Goal: Task Accomplishment & Management: Use online tool/utility

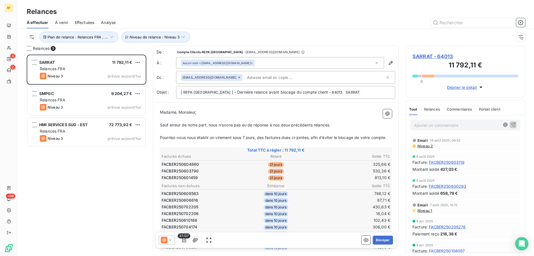
scroll to position [197, 115]
click at [132, 37] on span "Niveau de relance : Niveau 3" at bounding box center [155, 37] width 50 height 4
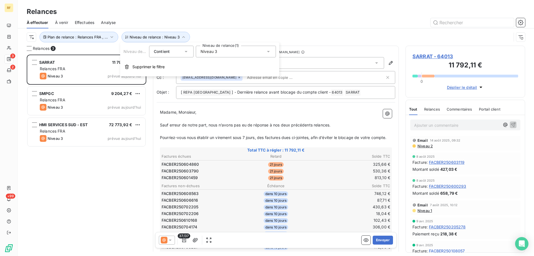
click at [208, 49] on span "Niveau 3" at bounding box center [209, 52] width 17 height 6
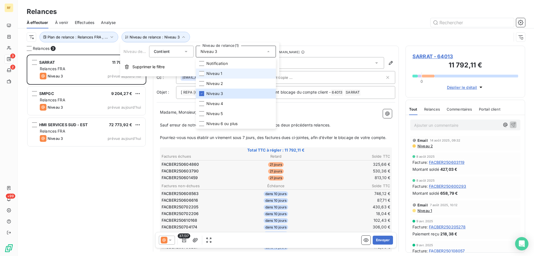
click at [221, 75] on span "Niveau 1" at bounding box center [214, 74] width 16 height 6
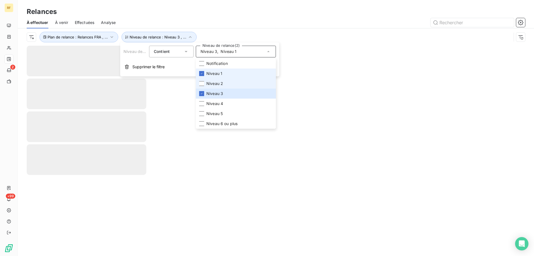
click at [219, 82] on span "Niveau 2" at bounding box center [214, 84] width 17 height 6
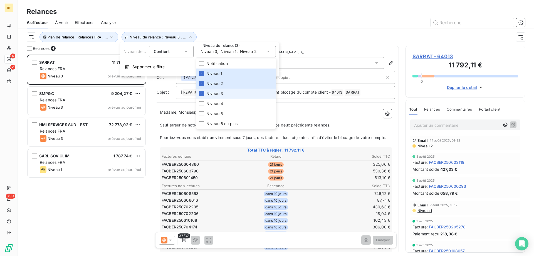
drag, startPoint x: 217, startPoint y: 96, endPoint x: 208, endPoint y: 98, distance: 9.8
click at [217, 96] on li "Niveau 3" at bounding box center [236, 93] width 80 height 10
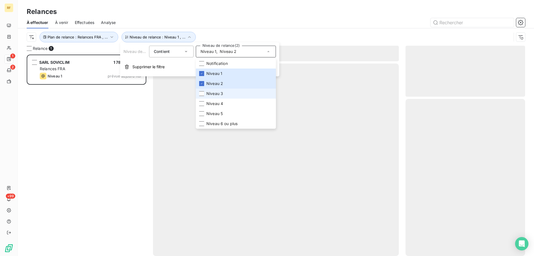
scroll to position [4, 4]
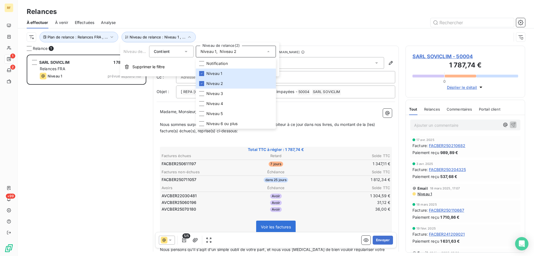
click at [97, 184] on div "SARL SOVICLIM 1 787,74 € Relances FRA Niveau 1 prévue aujourd’hui" at bounding box center [87, 155] width 120 height 201
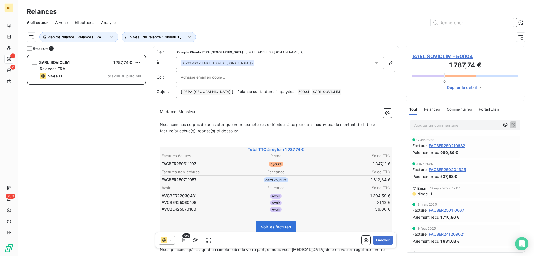
click at [331, 40] on div "Plan de relance : Relances FRA , ... Niveau de relance : Niveau 1 , ..." at bounding box center [269, 37] width 485 height 11
click at [155, 32] on button "Niveau de relance : Niveau 1 , ..." at bounding box center [159, 37] width 74 height 11
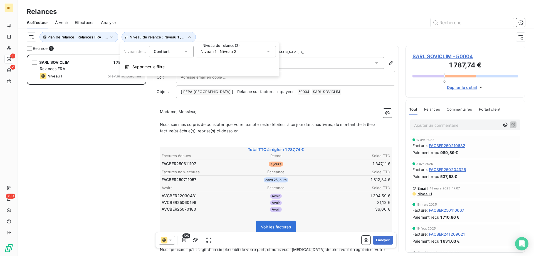
click at [213, 53] on span "Niveau 1" at bounding box center [209, 52] width 16 height 6
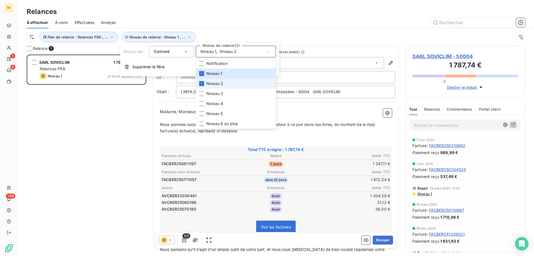
click at [220, 81] on span "Niveau 2" at bounding box center [214, 84] width 17 height 6
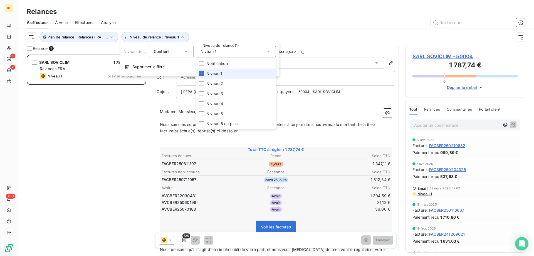
click at [221, 76] on span "Niveau 1" at bounding box center [214, 74] width 16 height 6
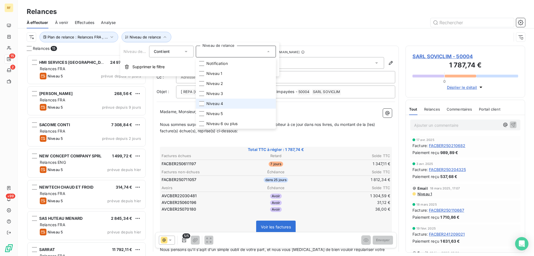
scroll to position [197, 115]
click at [220, 104] on span "Niveau 4" at bounding box center [214, 104] width 17 height 6
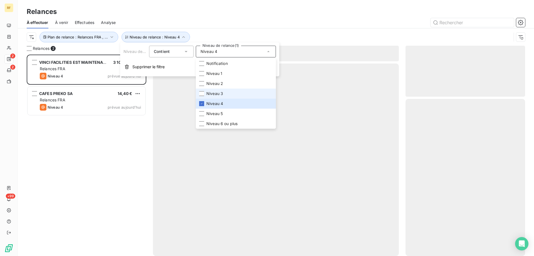
scroll to position [197, 115]
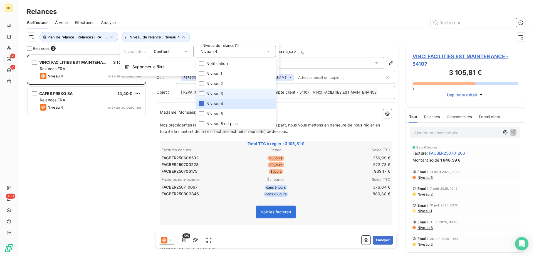
click at [219, 95] on span "Niveau 3" at bounding box center [214, 94] width 17 height 6
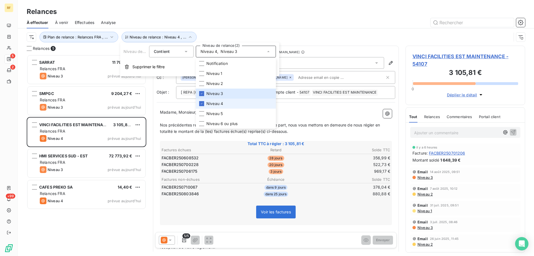
click at [217, 101] on span "Niveau 4" at bounding box center [214, 104] width 17 height 6
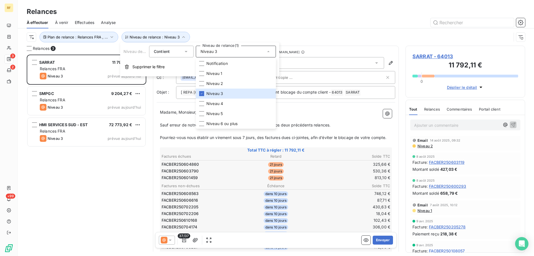
click at [228, 18] on div at bounding box center [323, 22] width 403 height 9
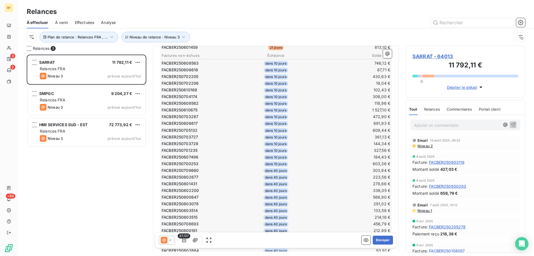
scroll to position [73, 0]
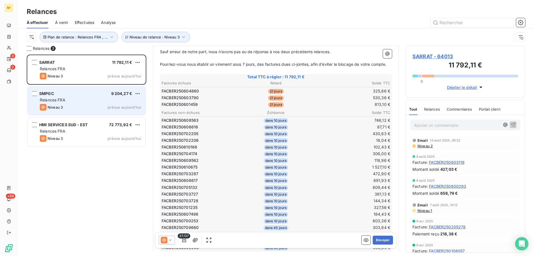
click at [80, 95] on div "SMPGC 9 204,27 €" at bounding box center [90, 93] width 101 height 5
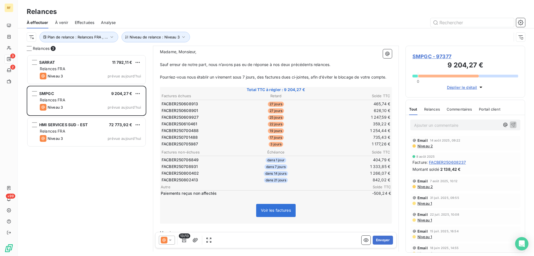
scroll to position [56, 0]
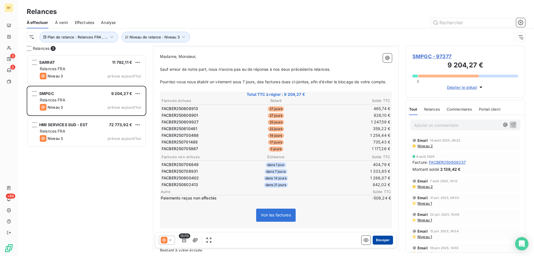
click at [378, 240] on button "Envoyer" at bounding box center [383, 239] width 20 height 9
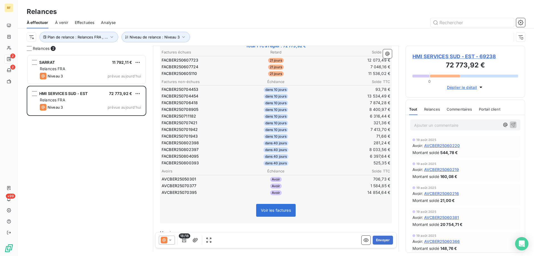
scroll to position [112, 0]
click at [381, 240] on button "Envoyer" at bounding box center [383, 239] width 20 height 9
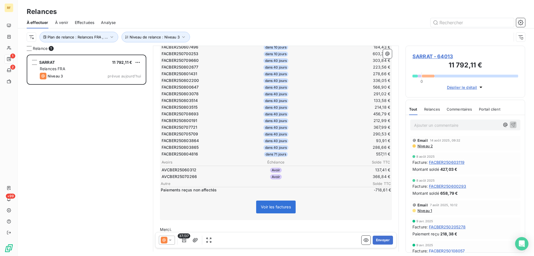
scroll to position [296, 0]
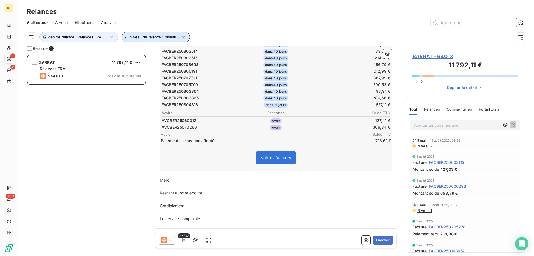
click at [153, 35] on span "Niveau de relance : Niveau 3" at bounding box center [155, 37] width 50 height 4
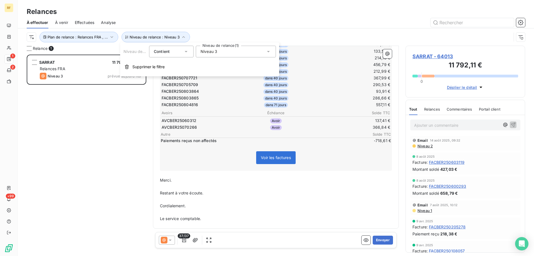
click at [210, 51] on span "Niveau 3" at bounding box center [209, 52] width 17 height 6
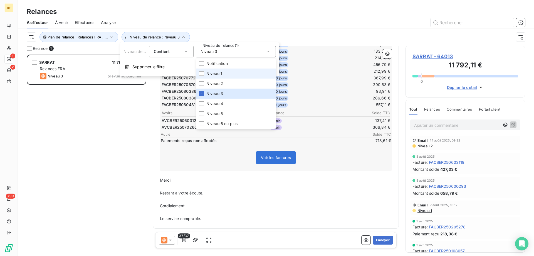
click at [221, 74] on span "Niveau 1" at bounding box center [214, 74] width 16 height 6
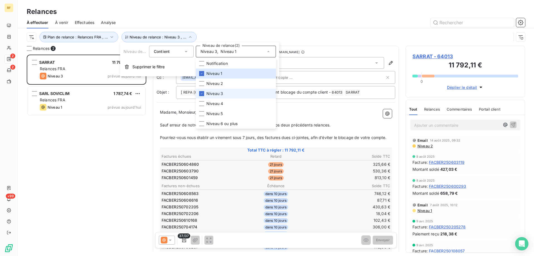
scroll to position [197, 115]
click at [219, 95] on span "Niveau 3" at bounding box center [214, 94] width 17 height 6
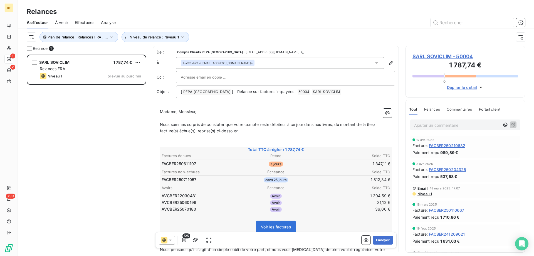
click at [110, 140] on div "SARL SOVICLIM 1 787,74 € Relances FRA Niveau 1 prévue aujourd’hui" at bounding box center [87, 155] width 120 height 201
click at [174, 37] on span "Niveau de relance : Niveau 1" at bounding box center [154, 37] width 49 height 4
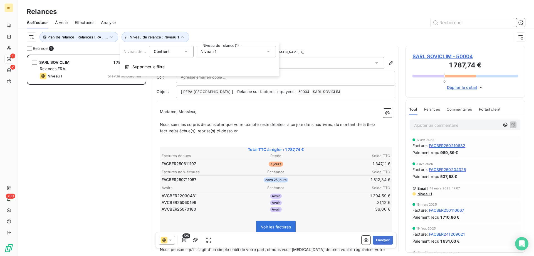
click at [226, 47] on div "Niveau 1" at bounding box center [236, 52] width 80 height 12
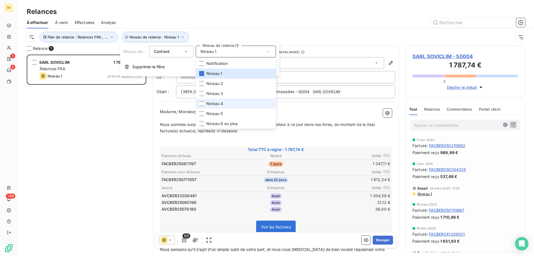
click at [225, 103] on li "Niveau 4" at bounding box center [236, 103] width 80 height 10
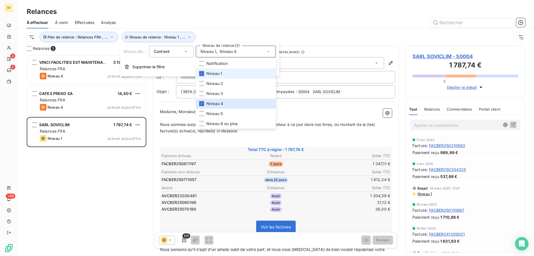
click at [221, 69] on li "Niveau 1" at bounding box center [236, 73] width 80 height 10
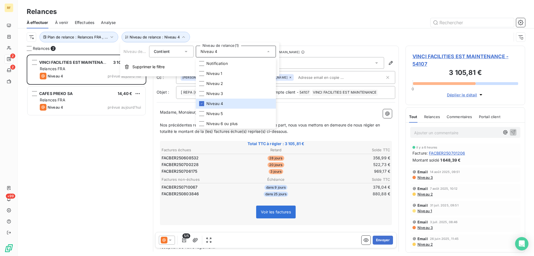
click at [232, 12] on div "Relances" at bounding box center [276, 12] width 516 height 10
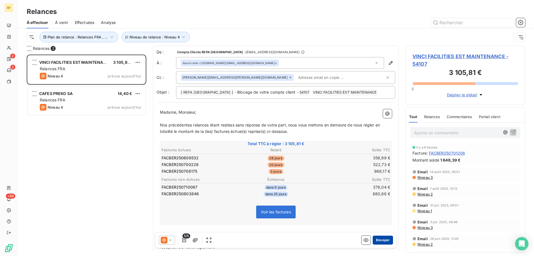
click at [381, 240] on button "Envoyer" at bounding box center [383, 239] width 20 height 9
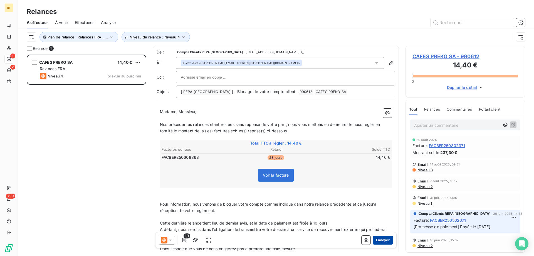
click at [377, 240] on button "Envoyer" at bounding box center [383, 239] width 20 height 9
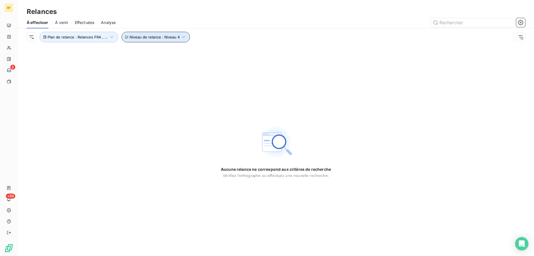
click at [139, 41] on button "Niveau de relance : Niveau 4" at bounding box center [156, 37] width 68 height 11
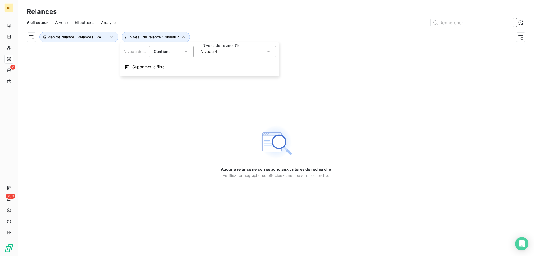
click at [209, 54] on span "Niveau 4" at bounding box center [209, 52] width 17 height 6
click at [207, 103] on span "Niveau 4" at bounding box center [214, 104] width 17 height 6
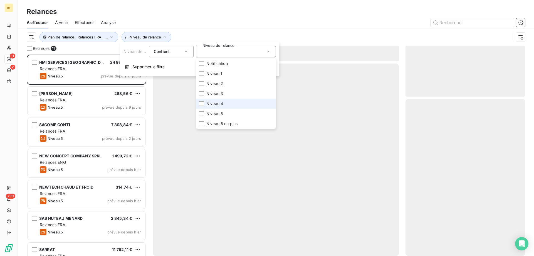
scroll to position [197, 115]
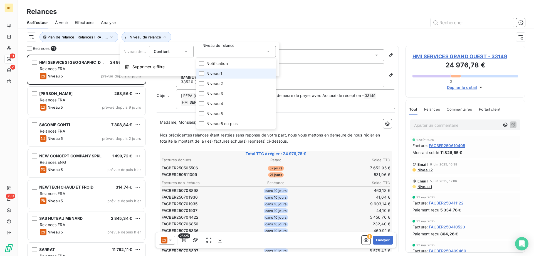
click at [215, 72] on span "Niveau 1" at bounding box center [214, 74] width 16 height 6
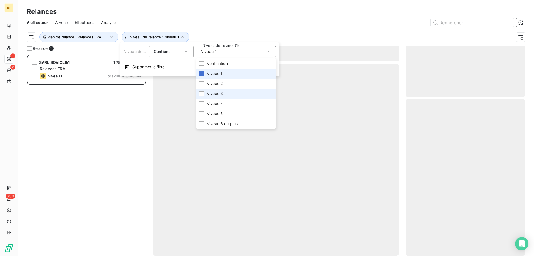
scroll to position [197, 115]
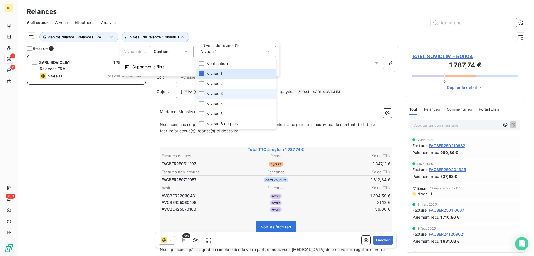
click at [210, 93] on span "Niveau 3" at bounding box center [214, 94] width 17 height 6
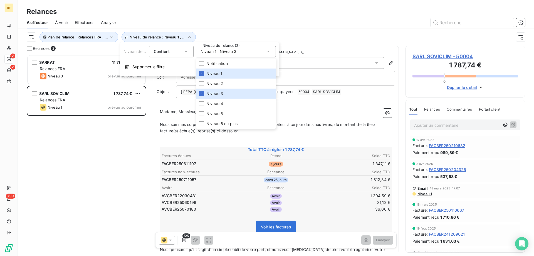
click at [112, 154] on div "SARRAT 11 792,11 € Relances FRA Niveau 3 prévue aujourd’hui SARL SOVICLIM 1 787…" at bounding box center [87, 155] width 120 height 201
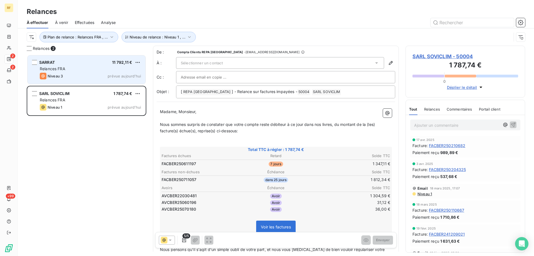
click at [103, 71] on div "Relances FRA" at bounding box center [90, 69] width 101 height 6
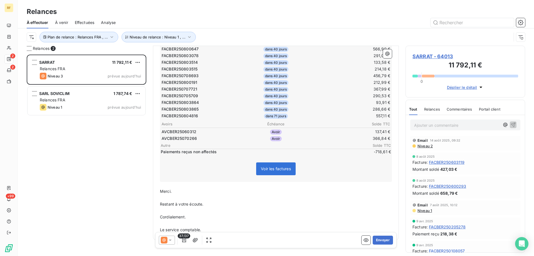
scroll to position [84, 0]
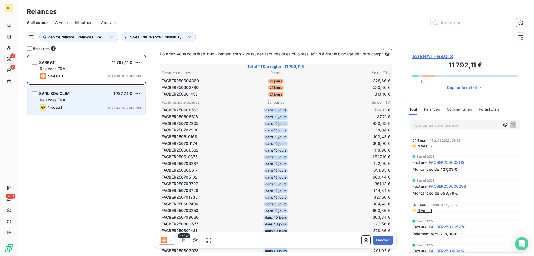
click at [97, 97] on div "SARL SOVICLIM 1 787,74 € Relances FRA Niveau 1 prévue aujourd’hui" at bounding box center [87, 101] width 118 height 28
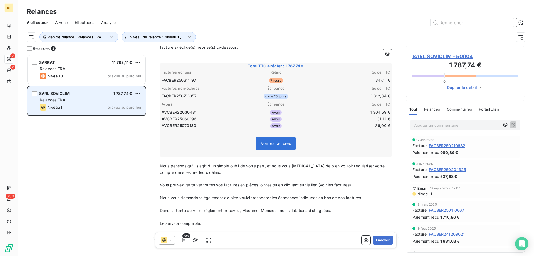
scroll to position [64, 0]
